Goal: Information Seeking & Learning: Learn about a topic

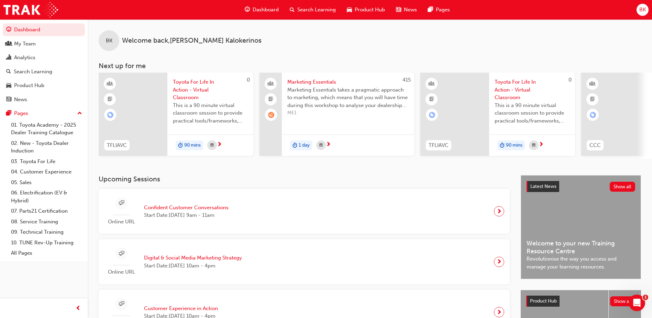
click at [167, 210] on span "Confident Customer Conversations" at bounding box center [186, 207] width 85 height 8
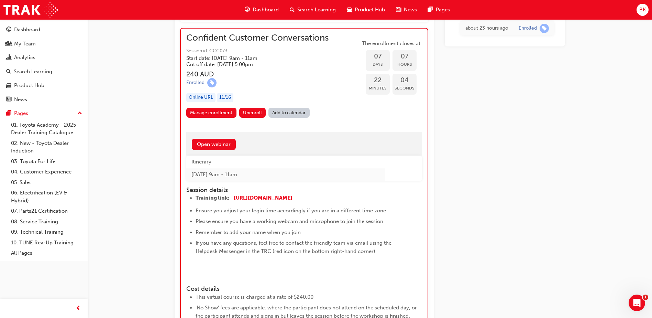
scroll to position [506, 0]
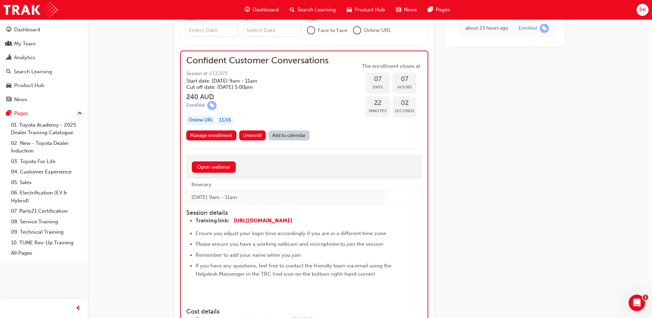
drag, startPoint x: 338, startPoint y: 62, endPoint x: 193, endPoint y: 58, distance: 144.7
click at [193, 58] on div "Confident Customer Conversations Session id: CCC073 Start date: [DATE] 9am - 11…" at bounding box center [304, 94] width 236 height 74
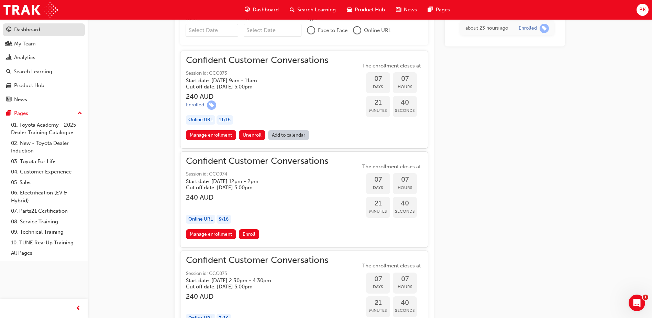
click at [25, 30] on div "Dashboard" at bounding box center [27, 30] width 26 height 8
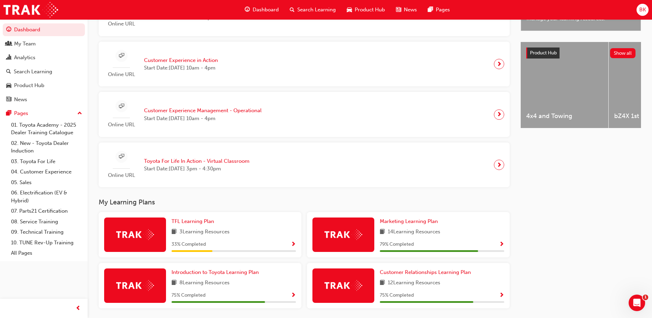
scroll to position [275, 0]
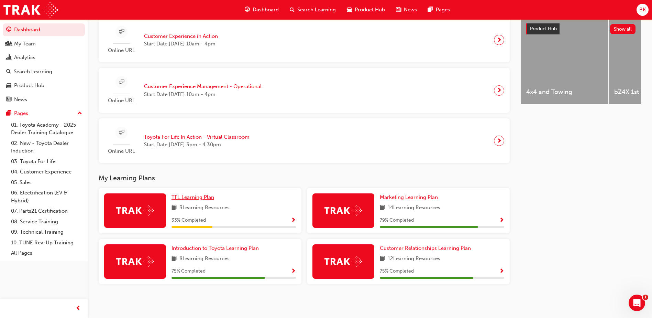
click at [196, 197] on span "TFL Learning Plan" at bounding box center [192, 197] width 43 height 6
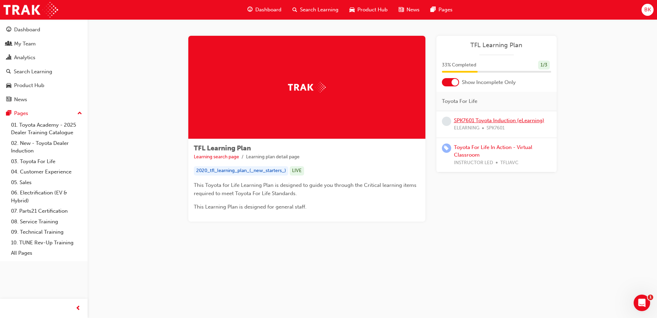
click at [484, 120] on link "SPK7601 Toyota Induction (eLearning)" at bounding box center [499, 120] width 90 height 6
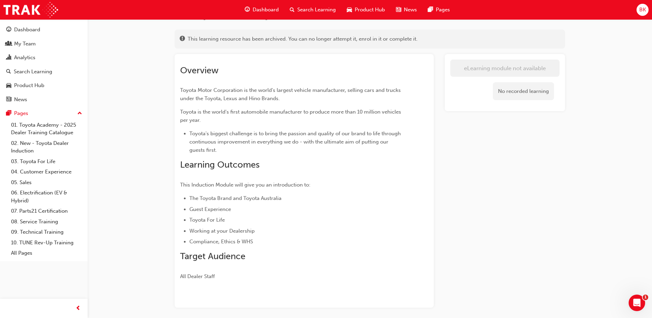
scroll to position [61, 0]
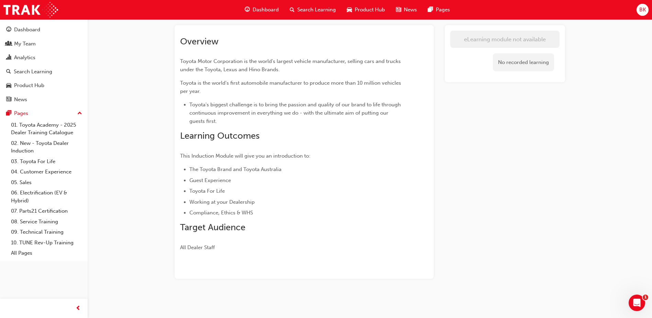
click at [258, 13] on span "Dashboard" at bounding box center [266, 10] width 26 height 8
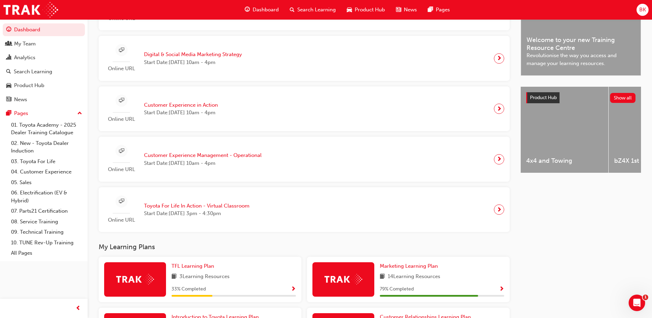
scroll to position [267, 0]
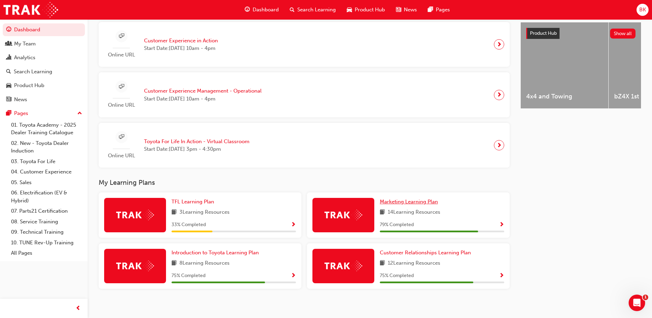
click at [400, 203] on span "Marketing Learning Plan" at bounding box center [409, 201] width 58 height 6
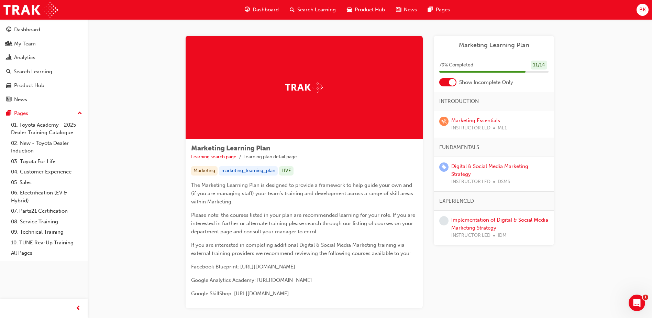
click at [253, 12] on span "Dashboard" at bounding box center [266, 10] width 26 height 8
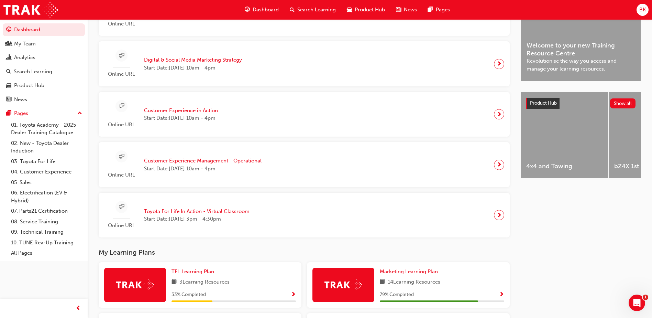
scroll to position [275, 0]
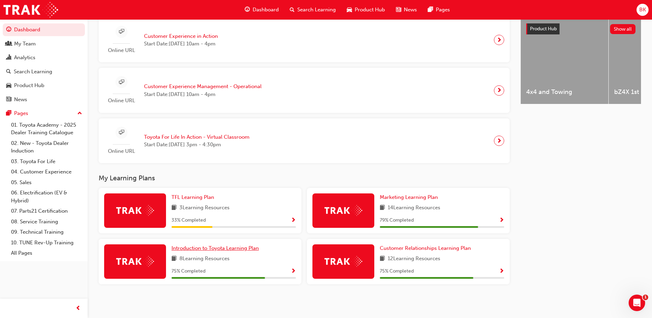
click at [203, 247] on span "Introduction to Toyota Learning Plan" at bounding box center [214, 248] width 87 height 6
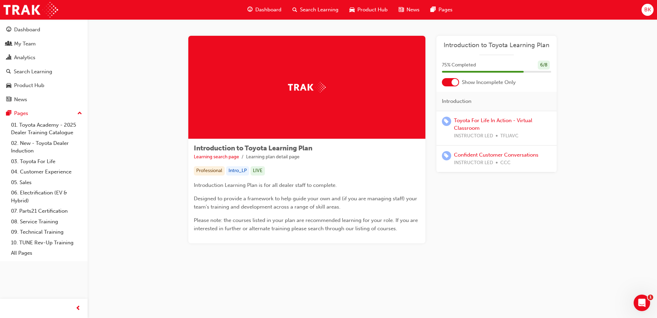
click at [265, 7] on span "Dashboard" at bounding box center [268, 10] width 26 height 8
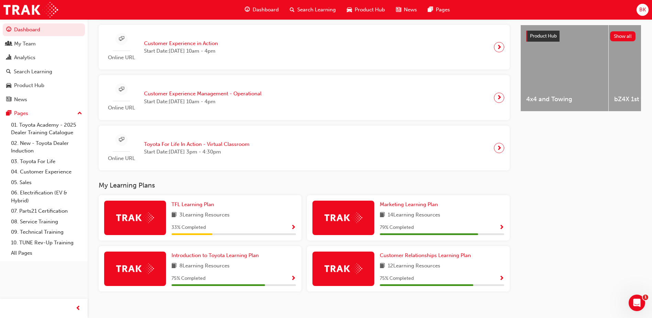
scroll to position [275, 0]
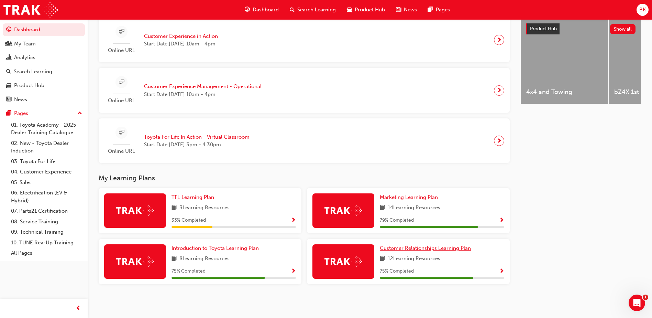
click at [400, 249] on span "Customer Relationships Learning Plan" at bounding box center [425, 248] width 91 height 6
